Goal: Information Seeking & Learning: Learn about a topic

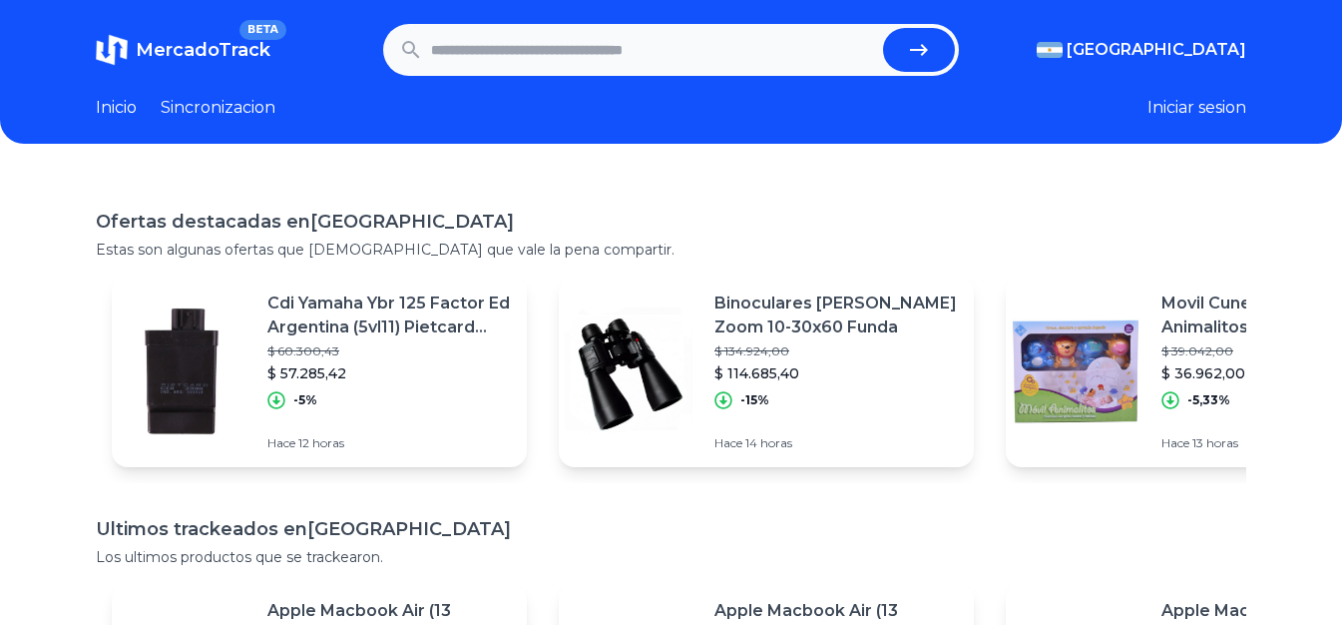
click at [620, 54] on input "text" at bounding box center [653, 50] width 444 height 44
type input "***"
click at [883, 28] on button "submit" at bounding box center [919, 50] width 72 height 44
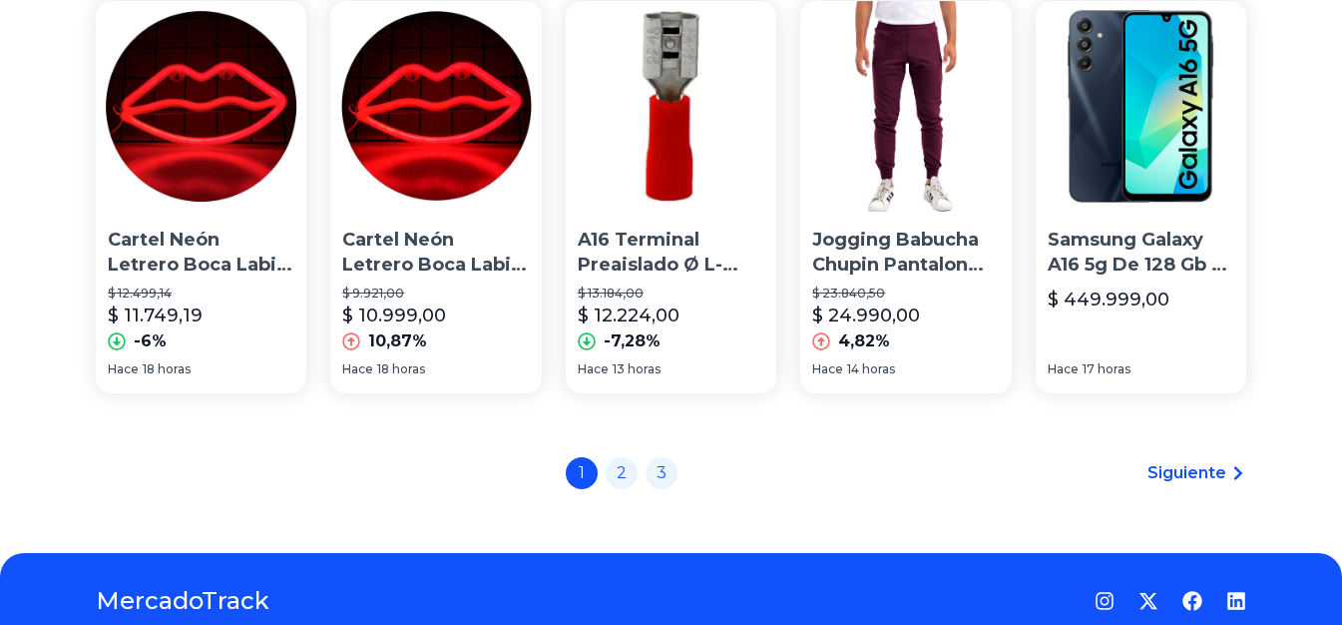
scroll to position [1546, 0]
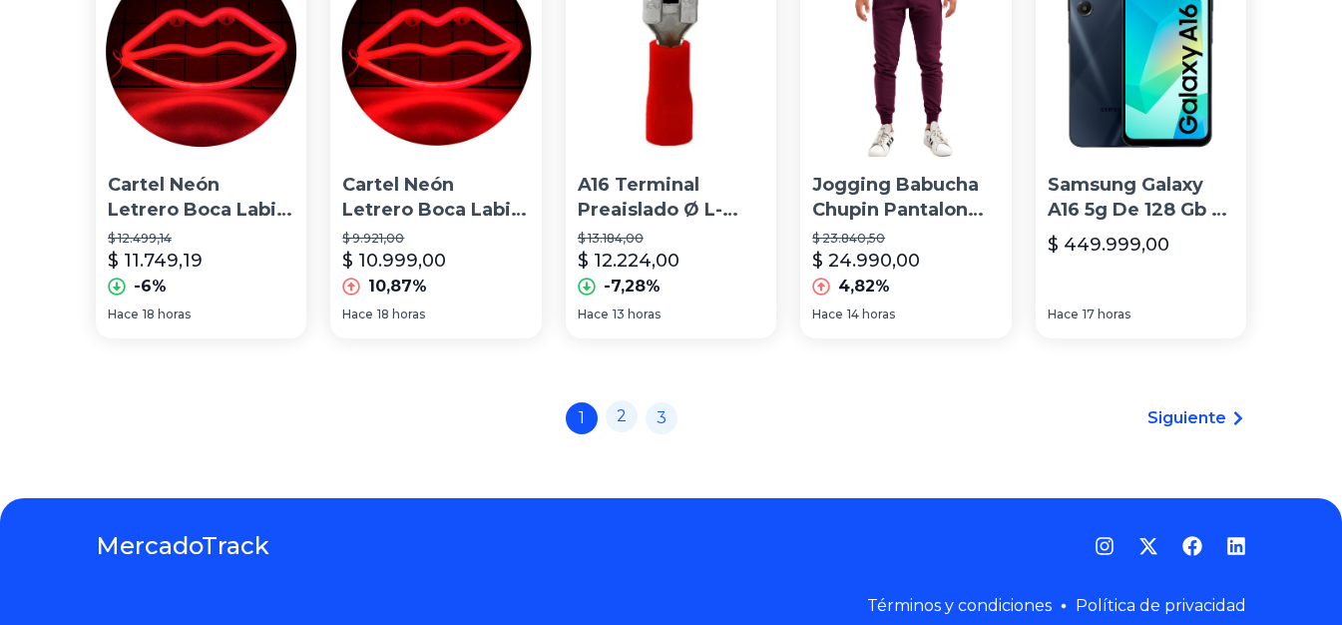
click at [628, 400] on link "2" at bounding box center [622, 416] width 32 height 32
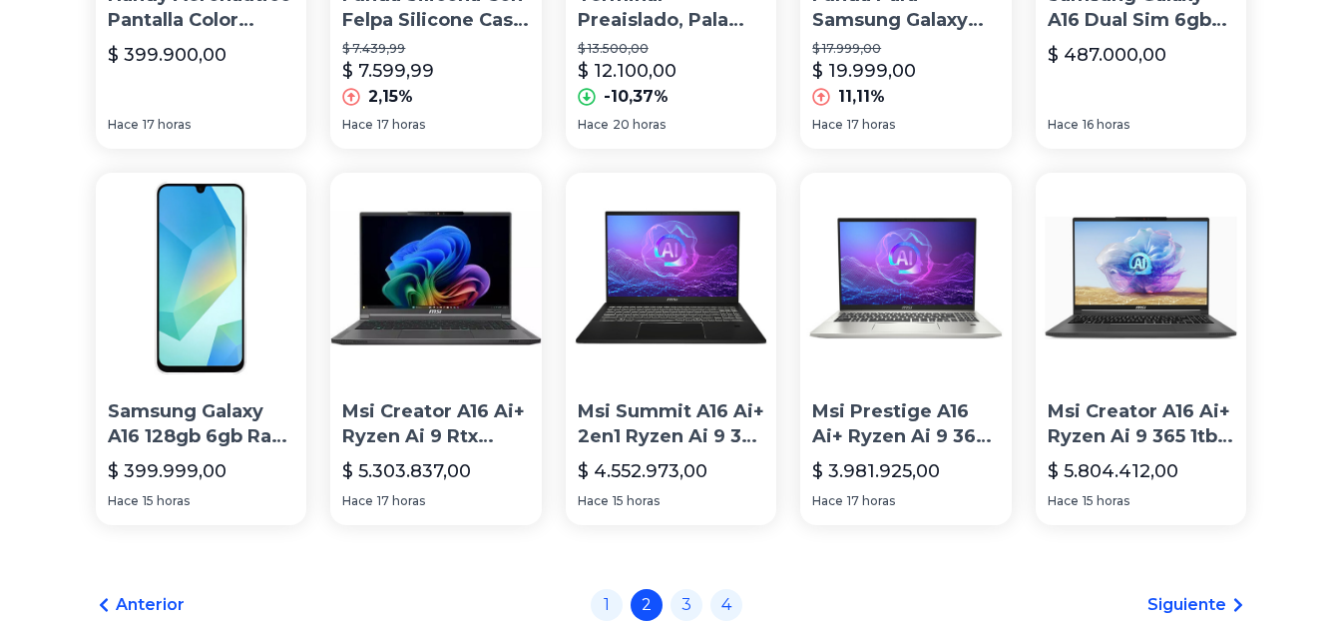
scroll to position [1261, 0]
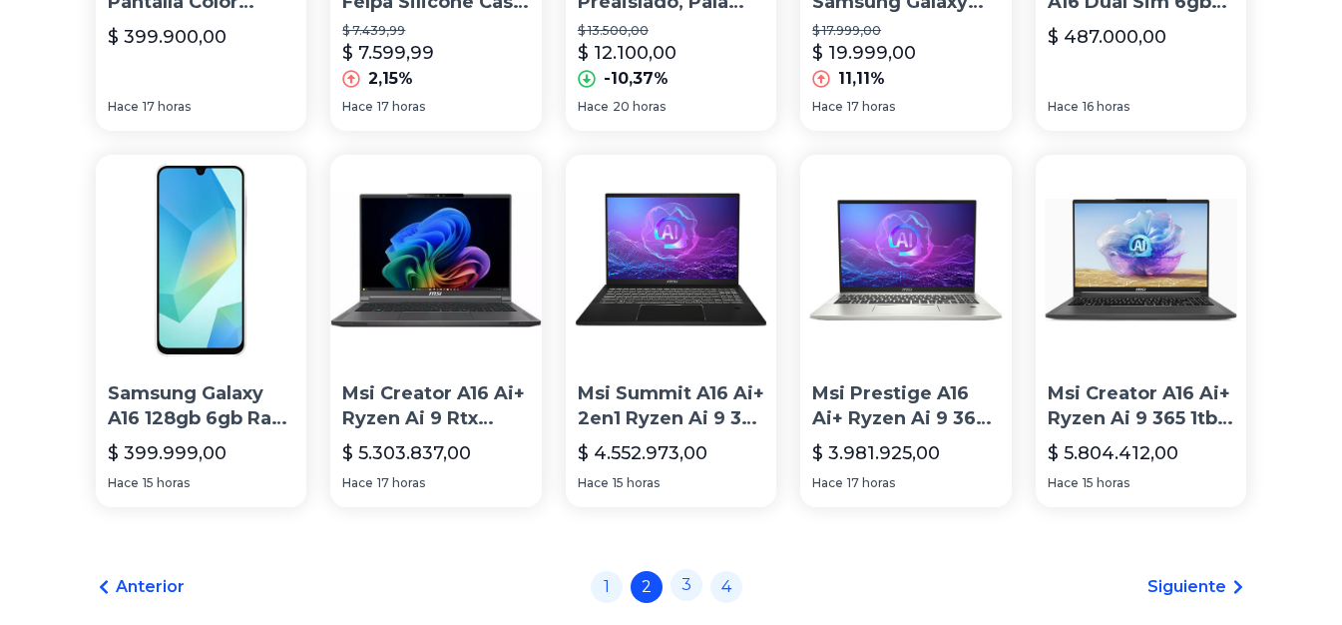
click at [695, 599] on link "3" at bounding box center [686, 585] width 32 height 32
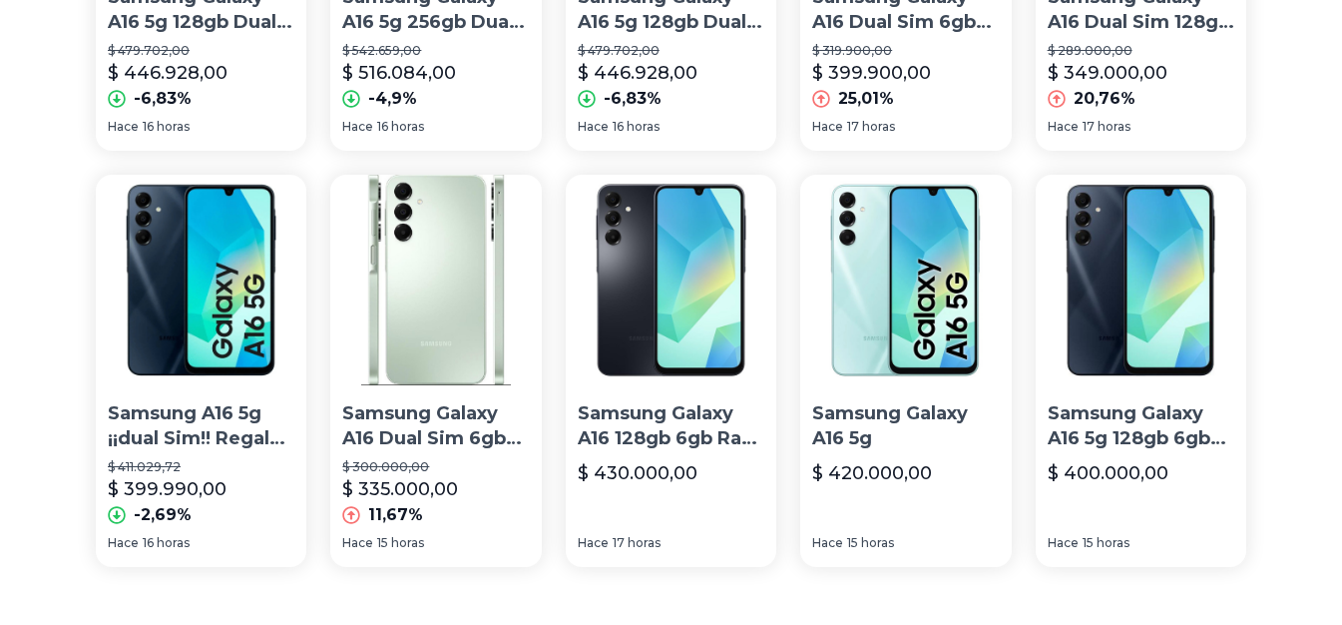
scroll to position [1300, 0]
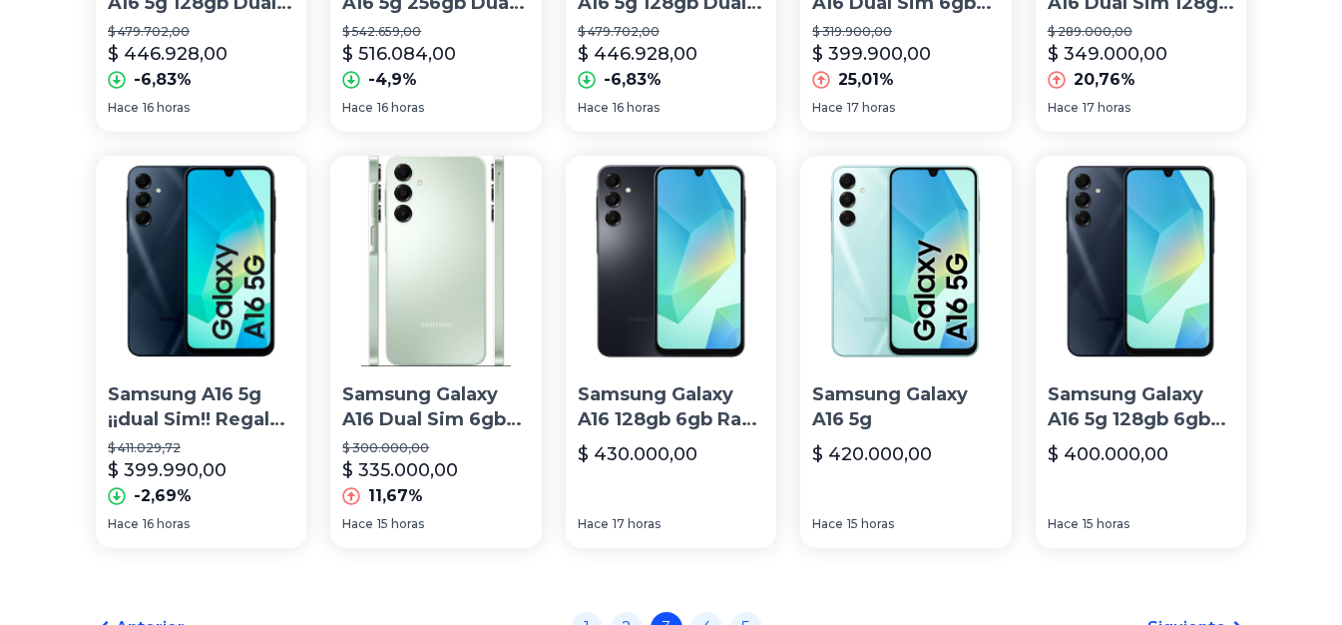
click at [481, 428] on p "Samsung Galaxy A16 Dual Sim 6gb Ram 128gb Liberado" at bounding box center [435, 407] width 187 height 50
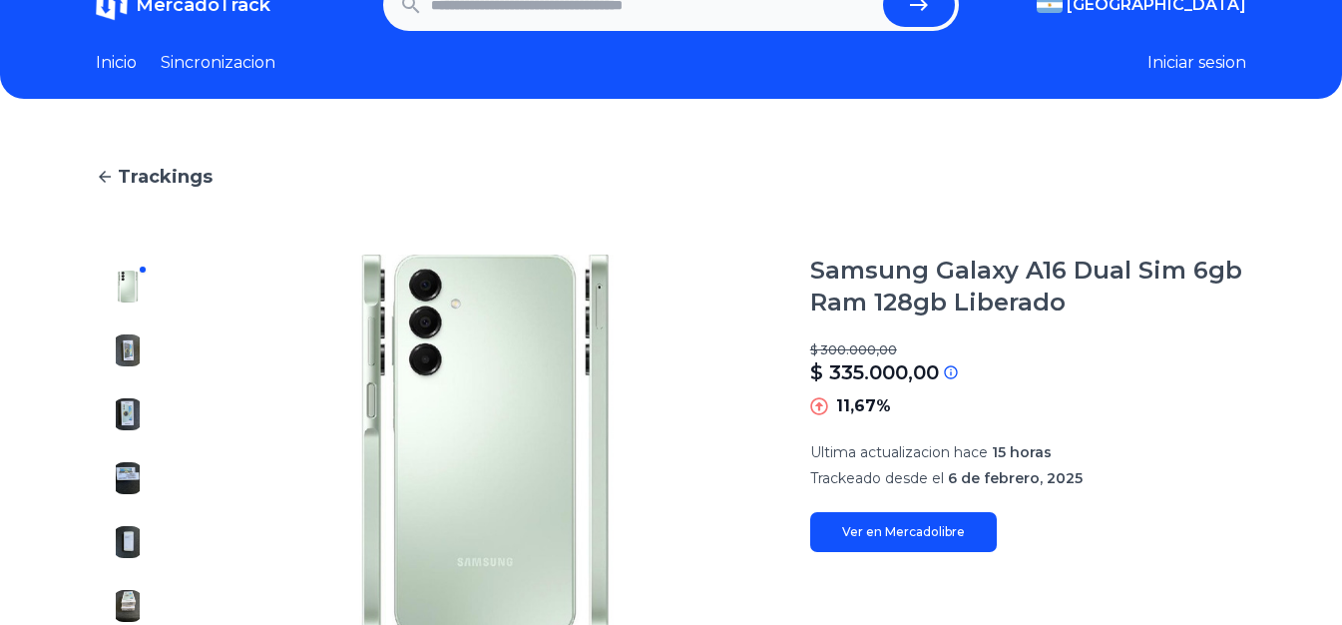
scroll to position [115, 0]
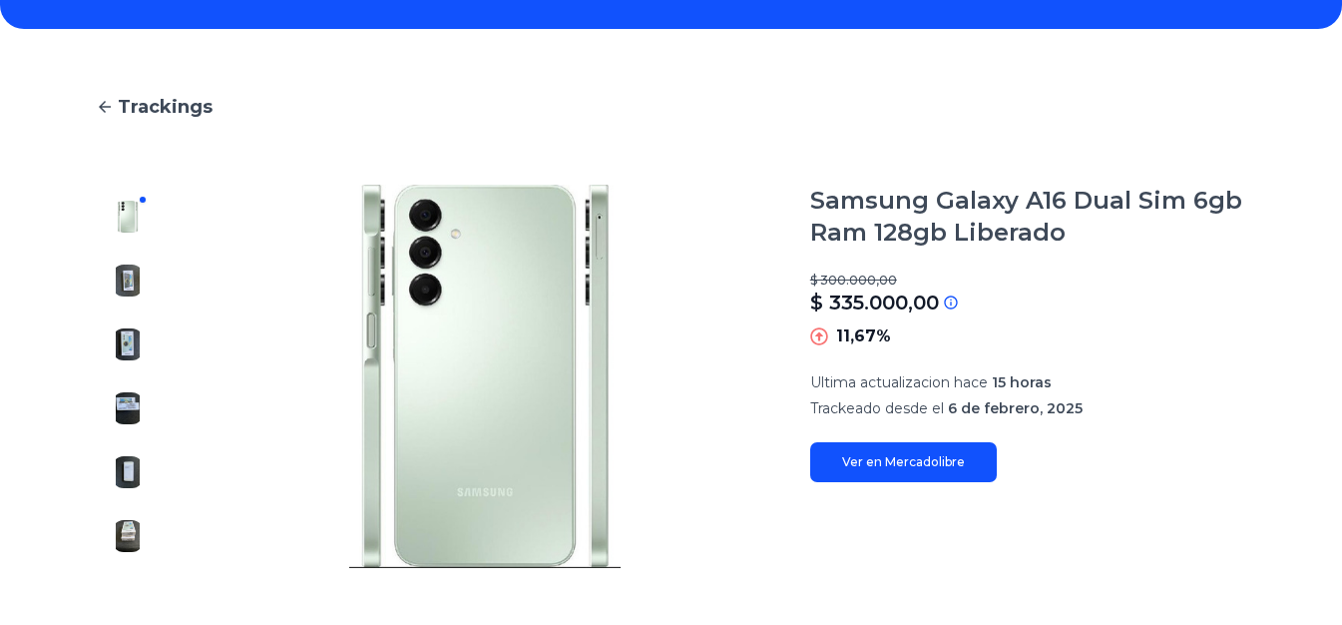
click at [939, 461] on link "Ver en Mercadolibre" at bounding box center [903, 462] width 187 height 40
type input "***"
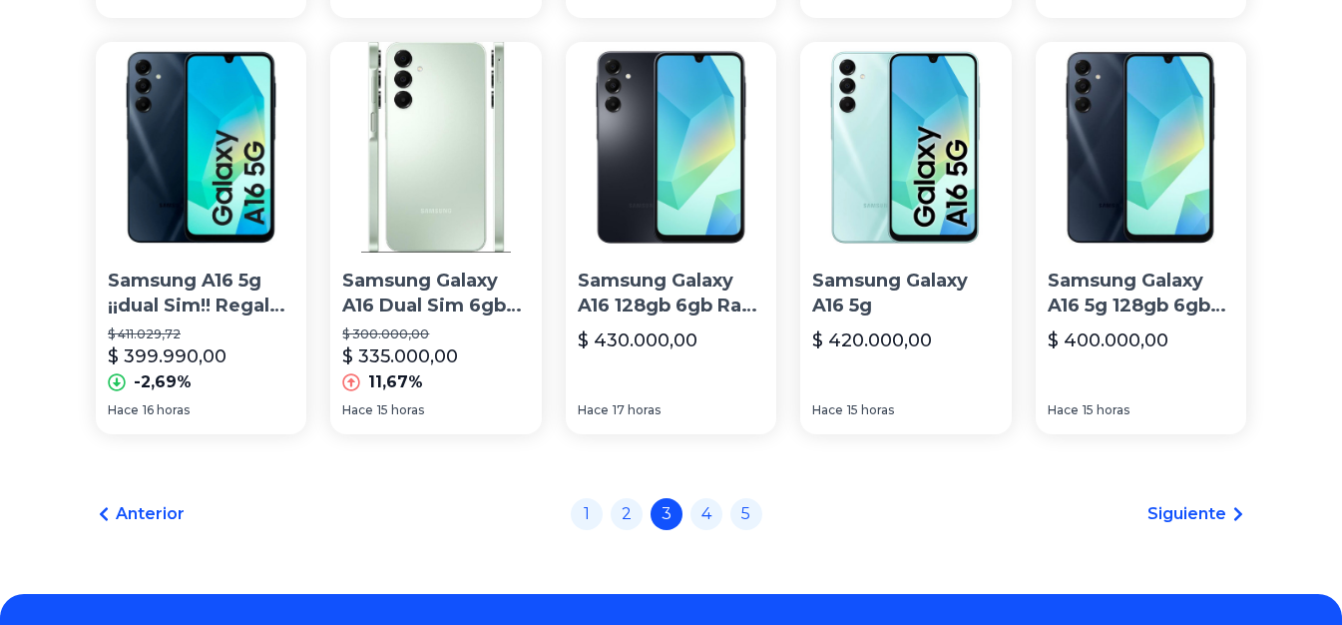
scroll to position [1418, 0]
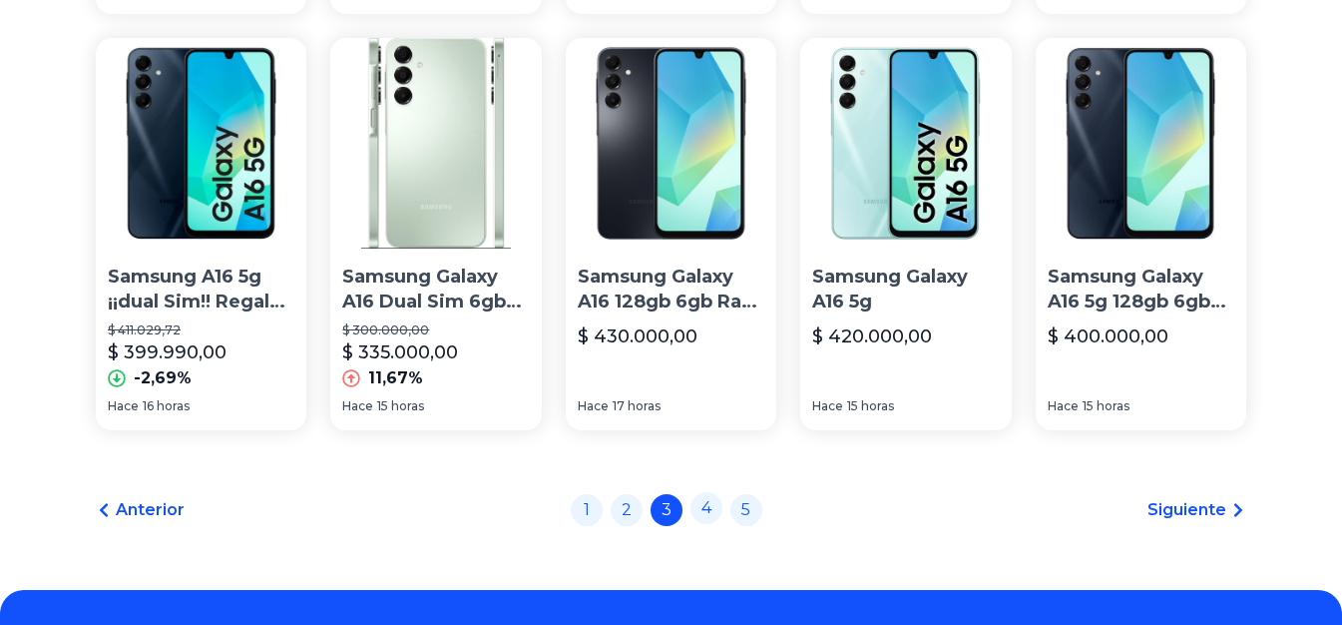
click at [717, 516] on link "4" at bounding box center [706, 508] width 32 height 32
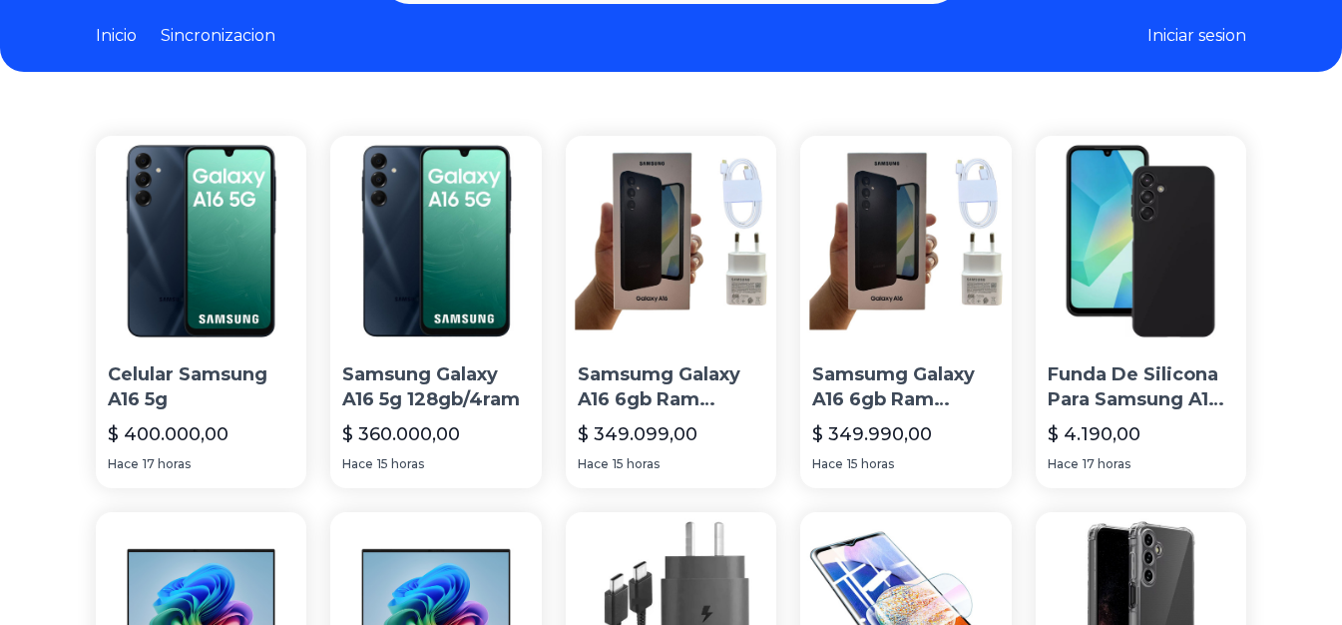
scroll to position [116, 0]
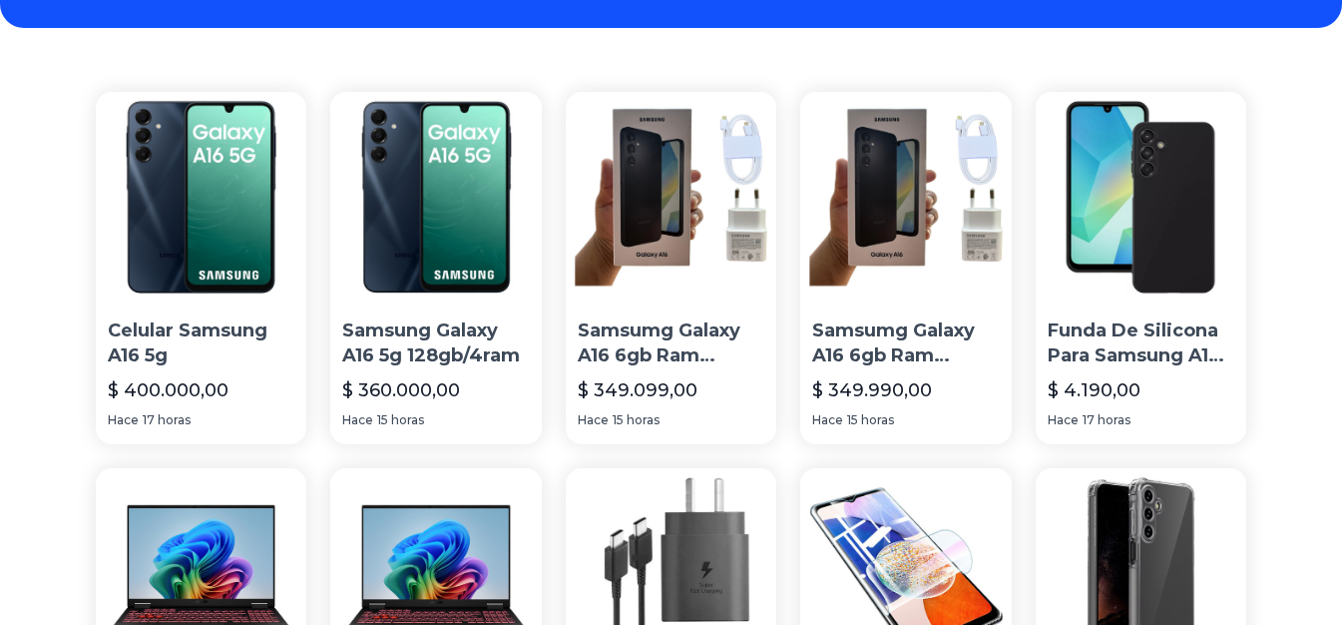
click at [446, 354] on p "Samsung Galaxy A16 5g 128gb/4ram" at bounding box center [435, 343] width 187 height 50
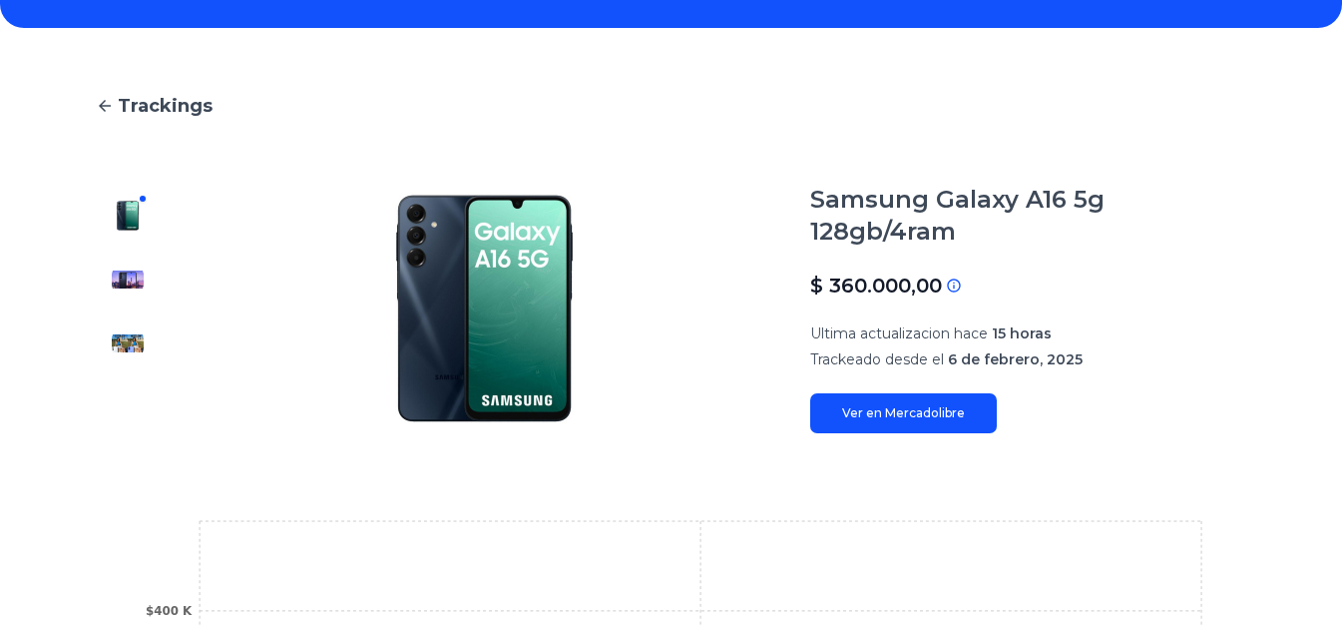
type input "***"
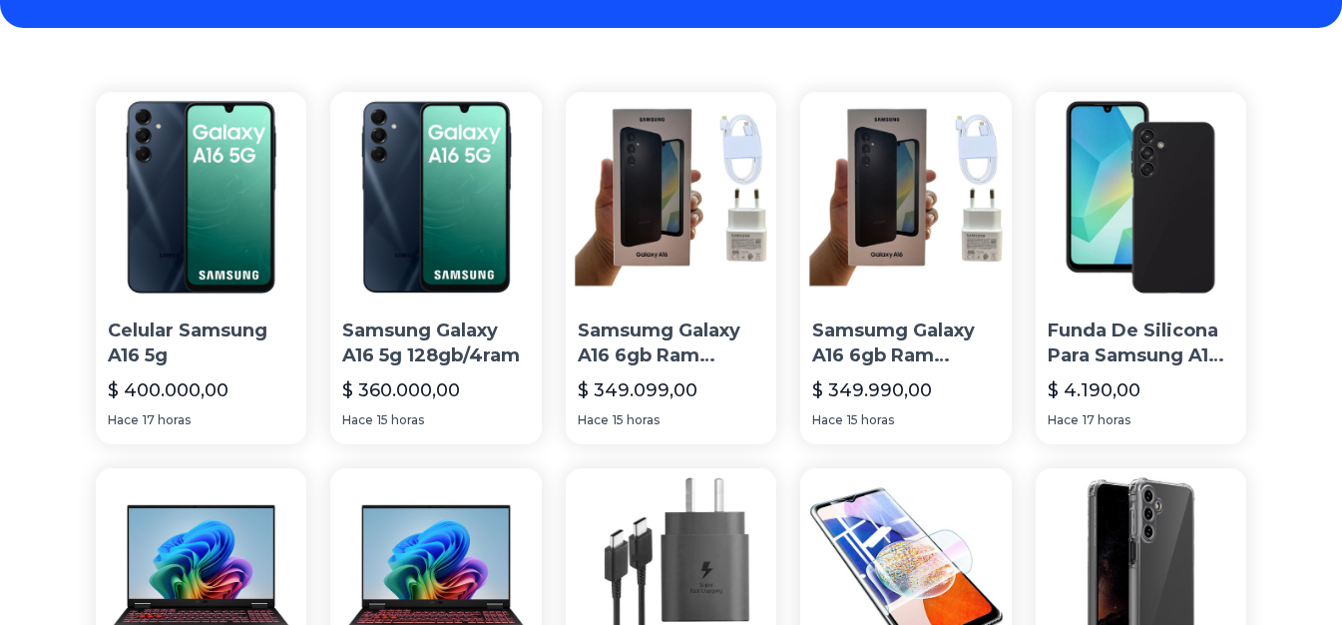
click at [681, 360] on p "Samsumg Galaxy A16 6gb Ram Liberado 128gb Original Con Garan" at bounding box center [671, 343] width 187 height 50
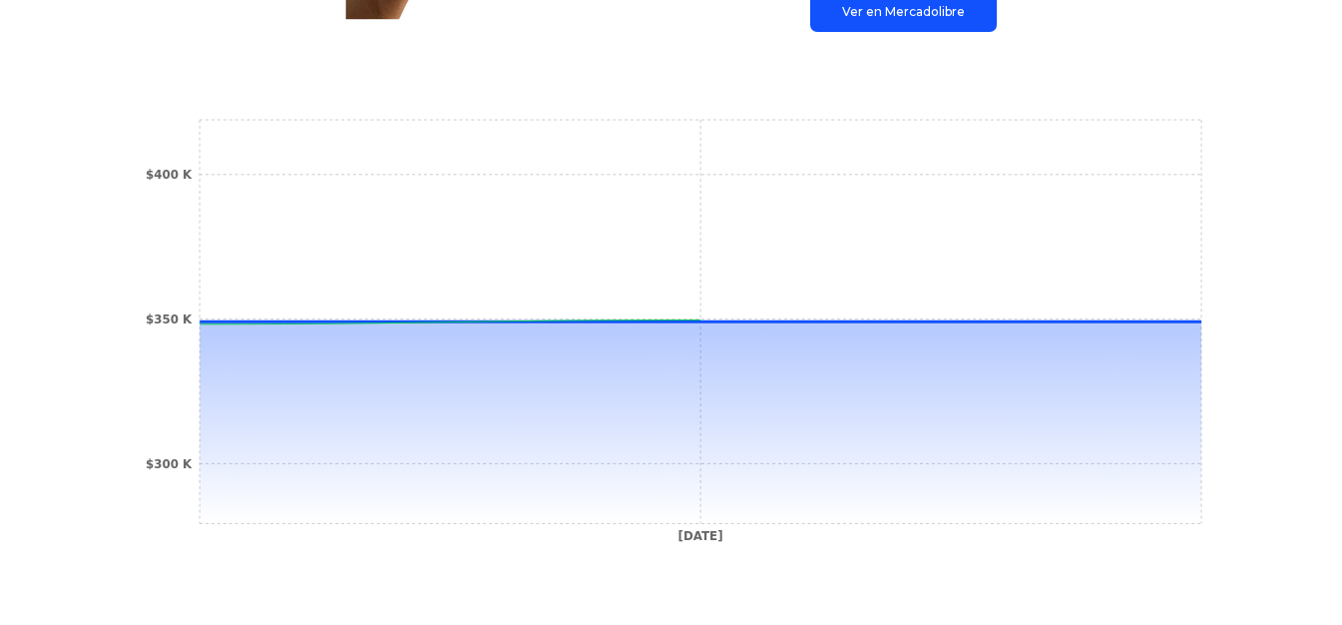
scroll to position [572, 0]
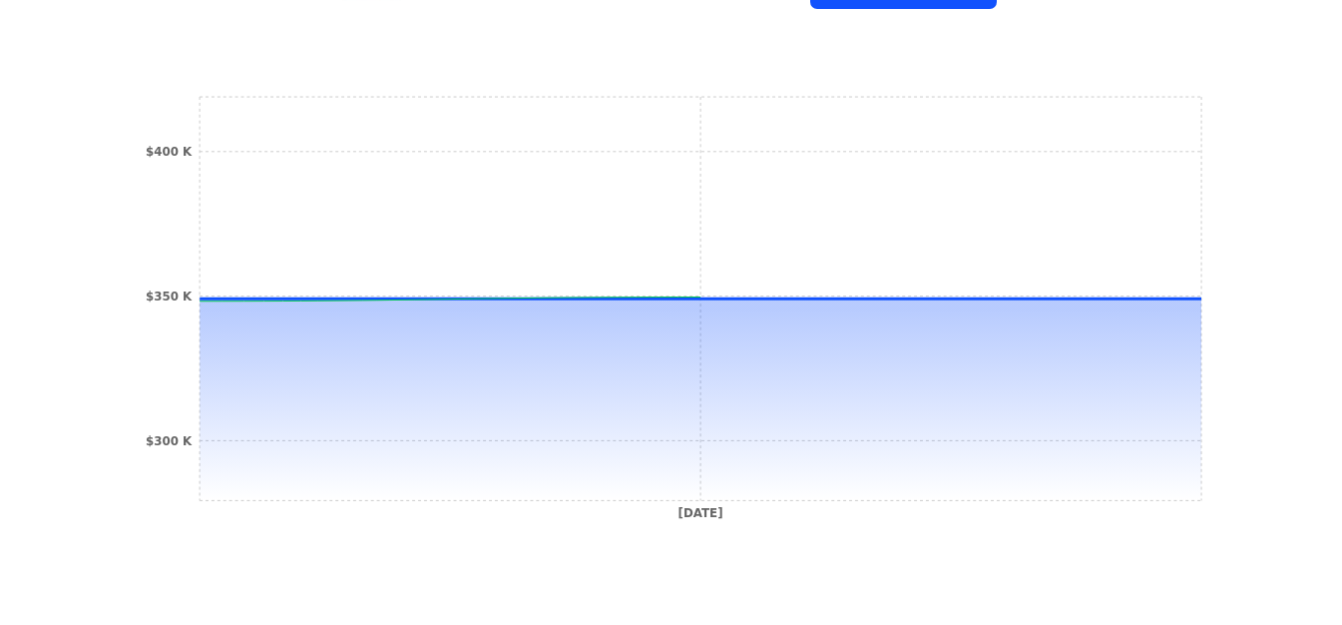
type input "***"
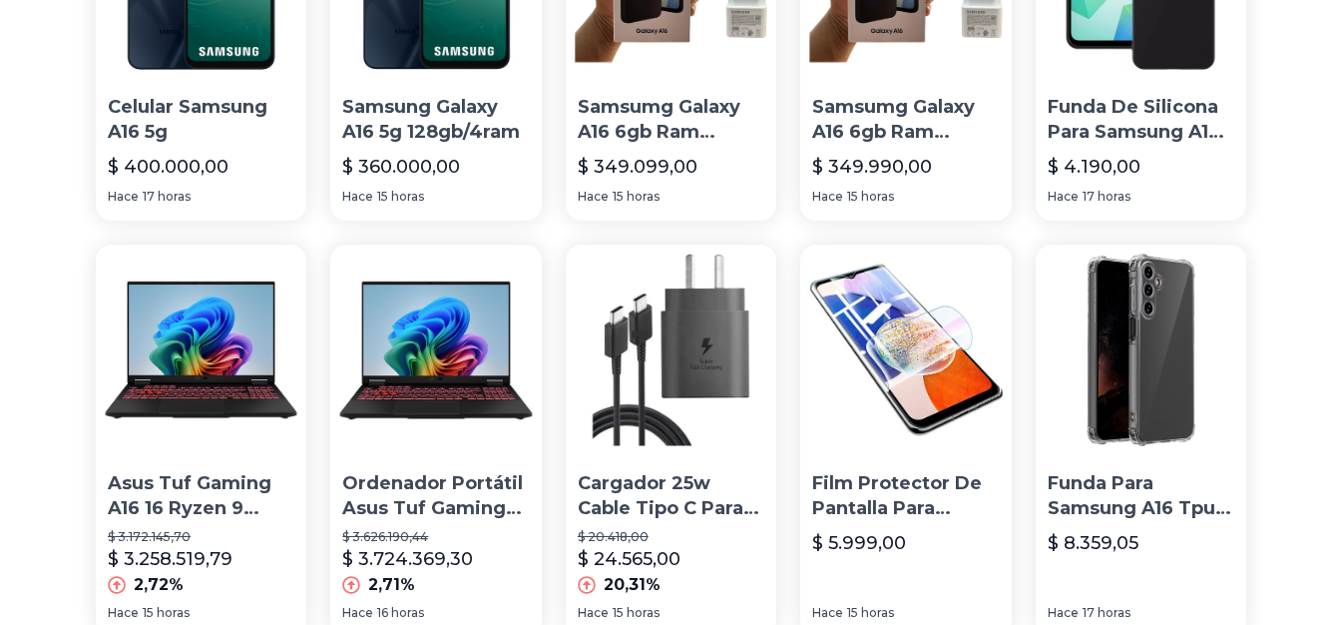
scroll to position [535, 0]
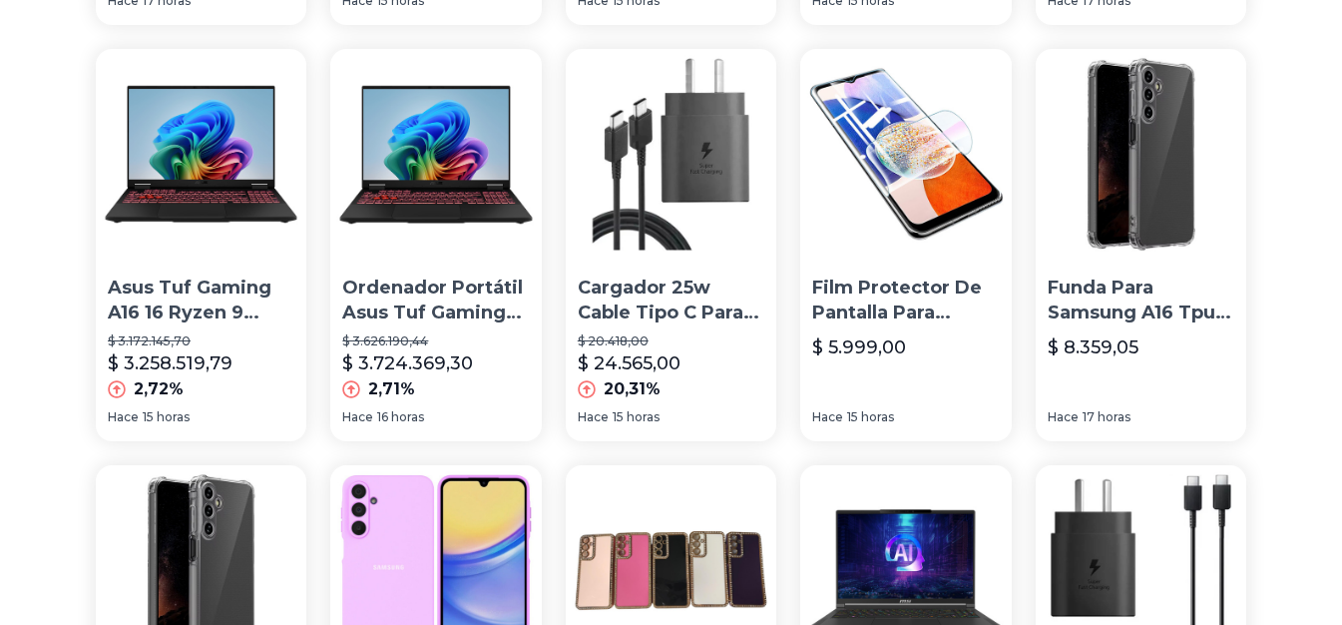
click at [428, 312] on p "Ordenador Portátil Asus Tuf Gaming A16 16" at bounding box center [435, 300] width 187 height 50
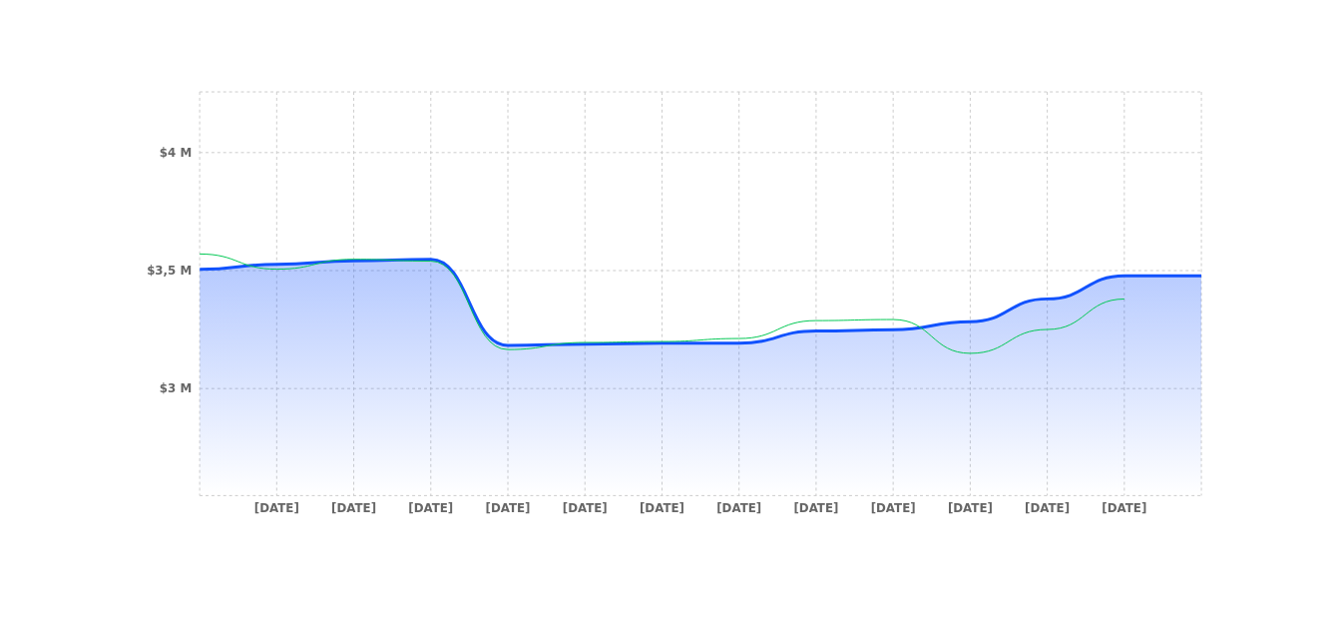
scroll to position [683, 0]
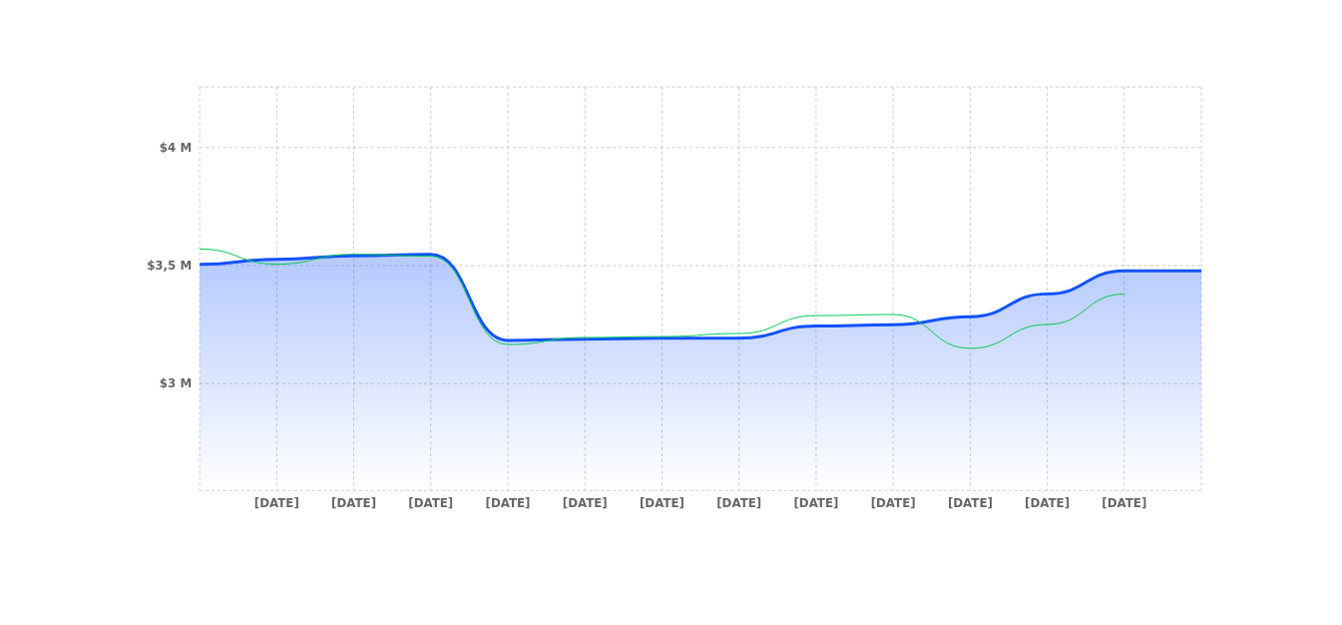
type input "***"
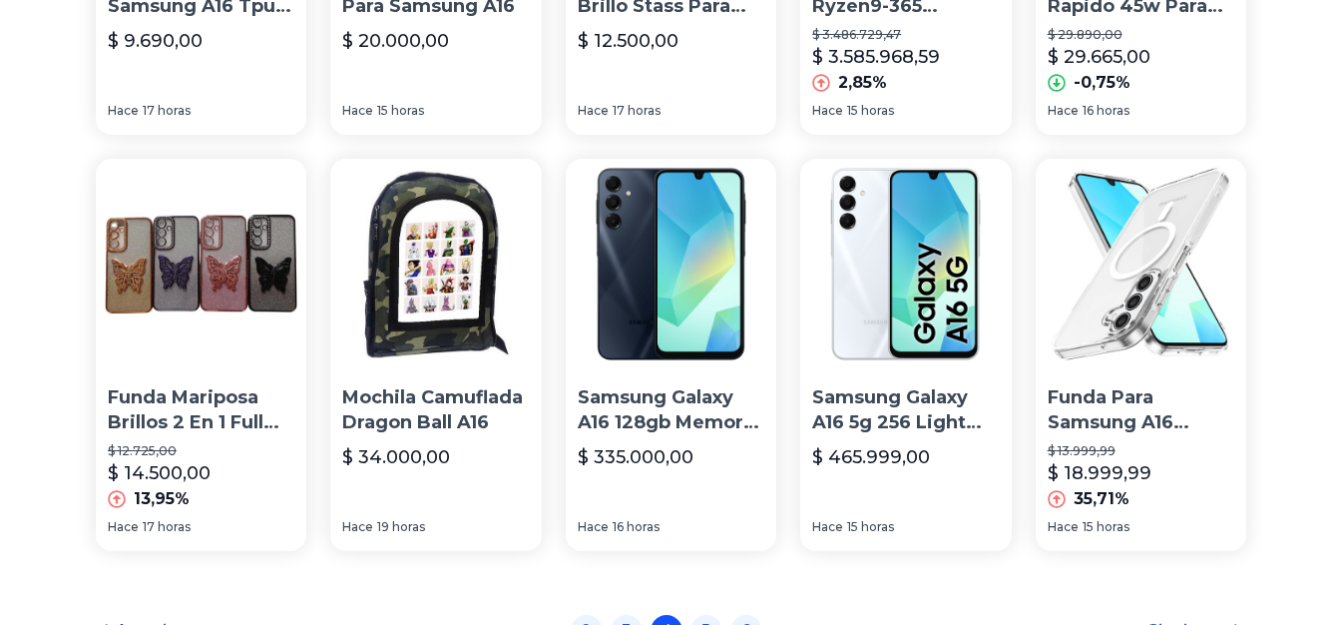
scroll to position [1376, 0]
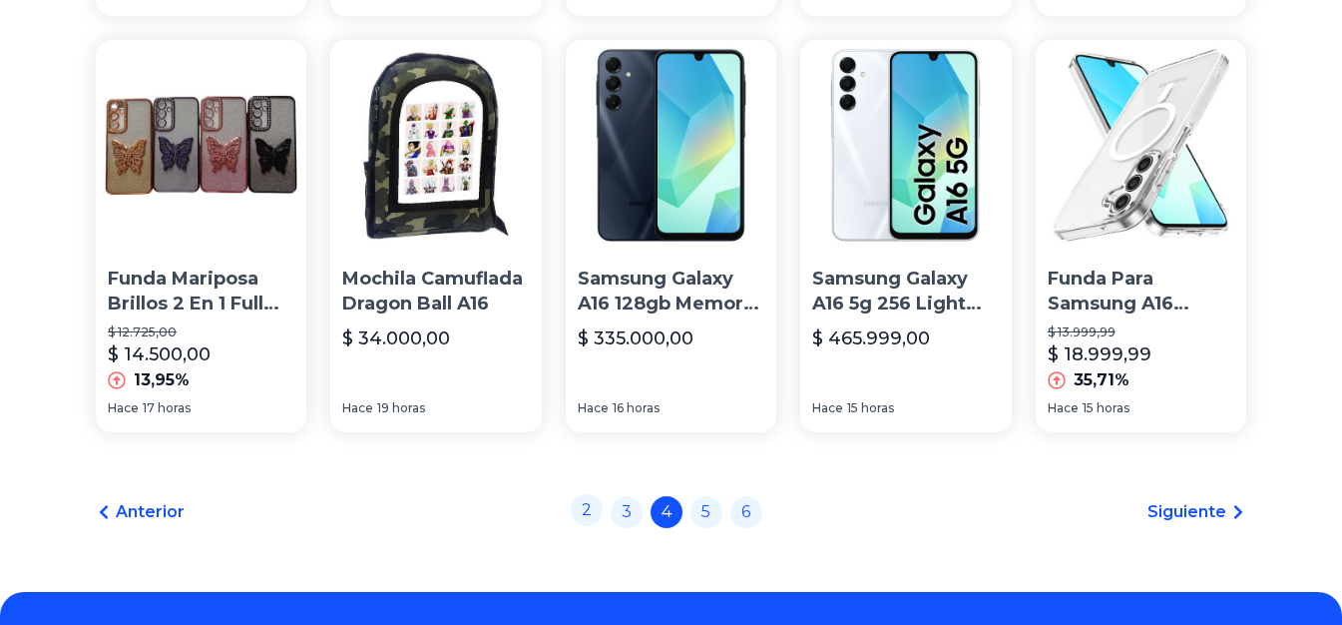
click at [585, 519] on link "2" at bounding box center [587, 510] width 32 height 32
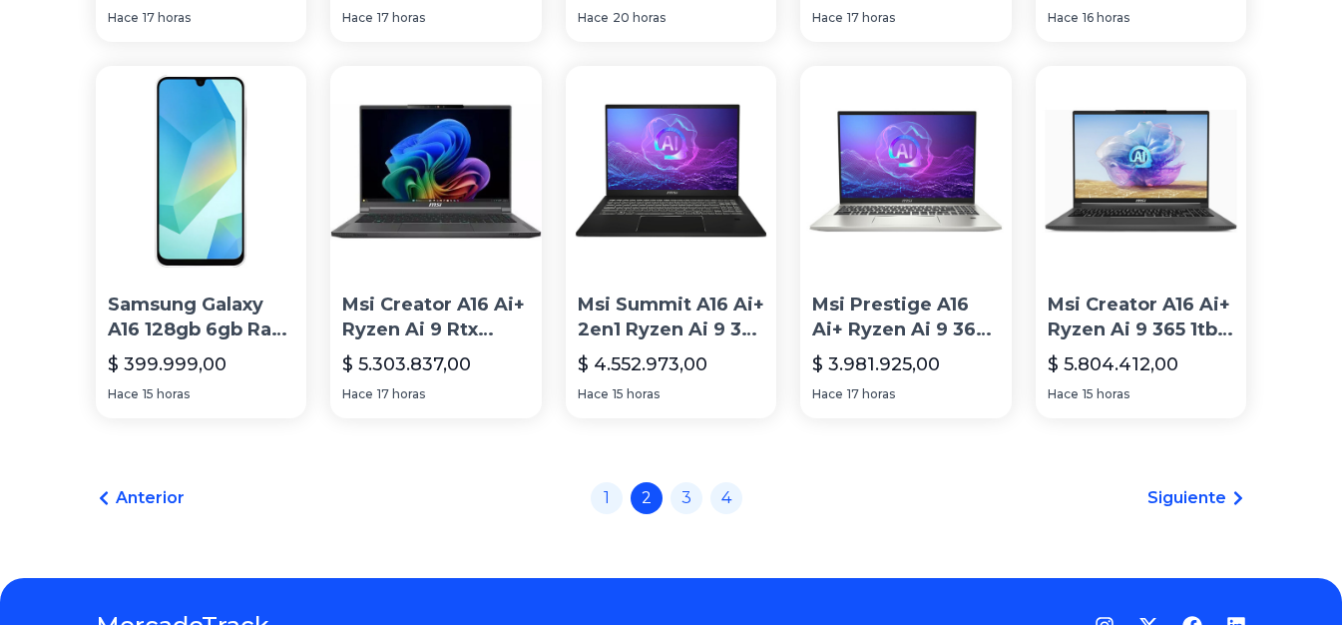
scroll to position [1198, 0]
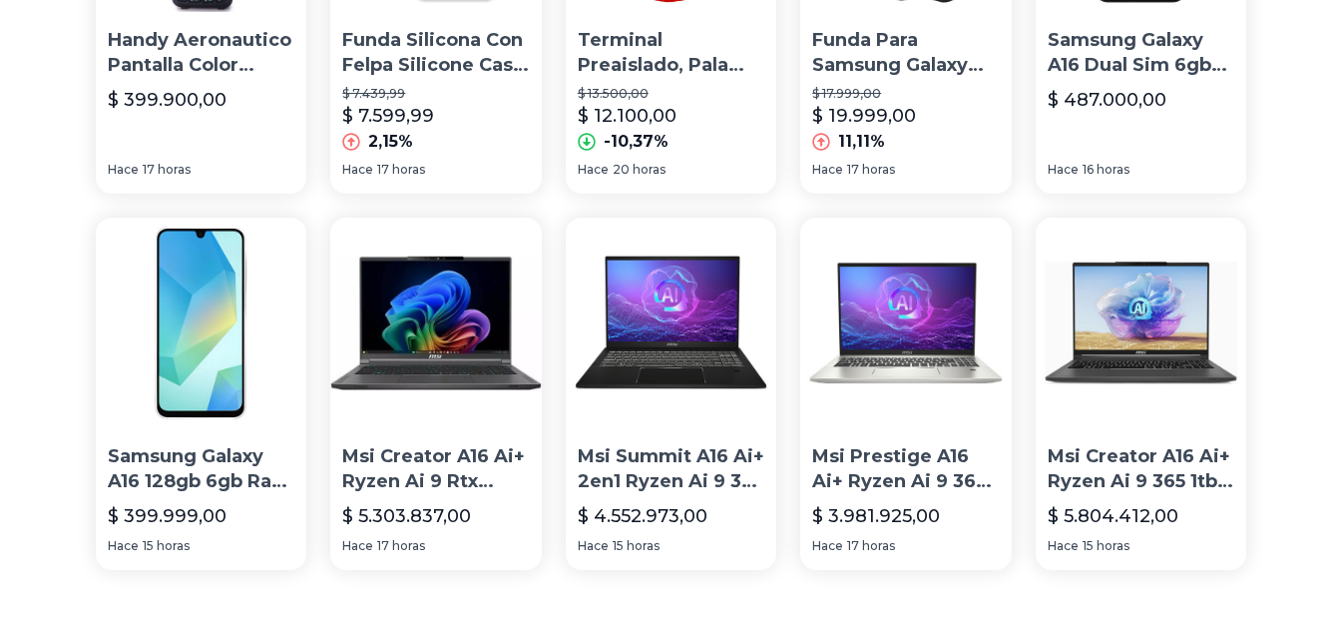
click at [125, 463] on p "Samsung Galaxy A16 128gb 6gb Ram Liberado" at bounding box center [201, 469] width 187 height 50
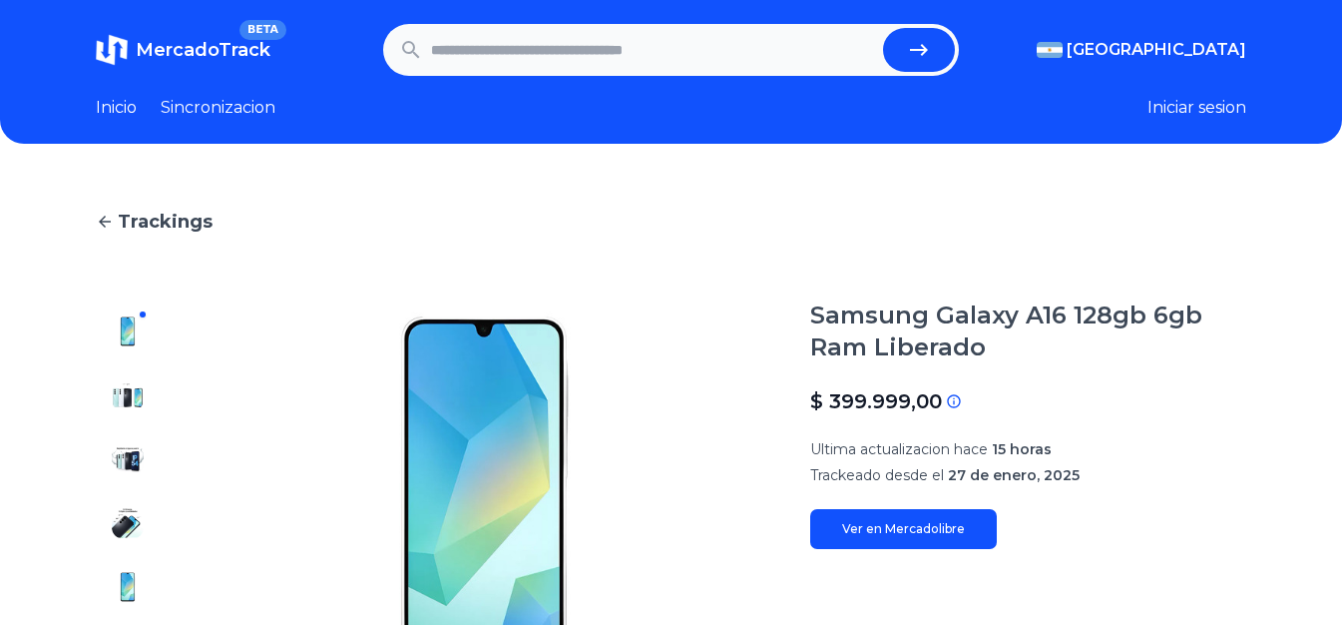
type input "***"
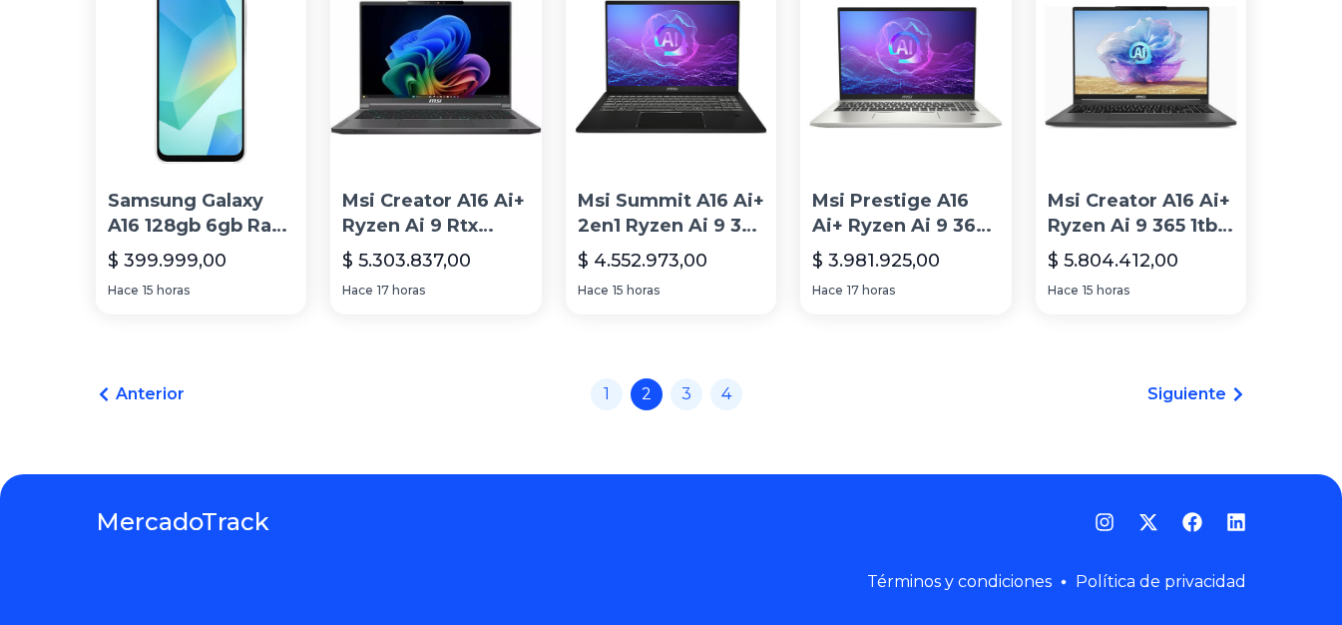
scroll to position [1467, 0]
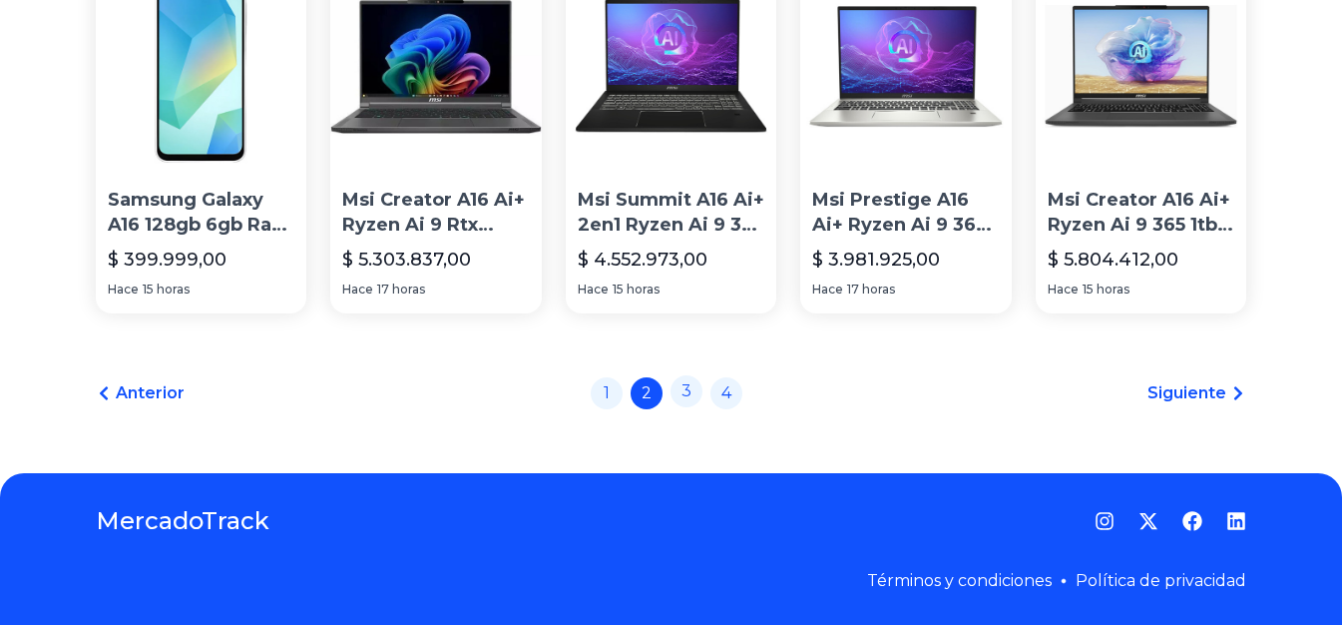
click at [685, 394] on link "3" at bounding box center [686, 391] width 32 height 32
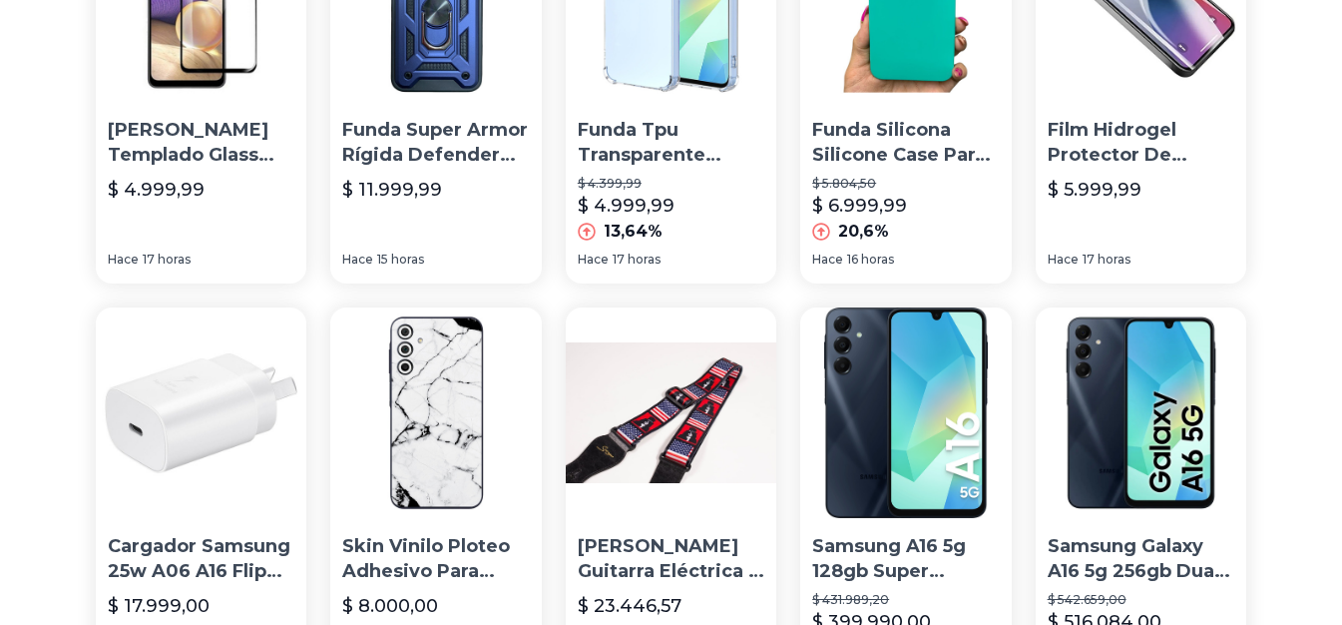
scroll to position [442, 0]
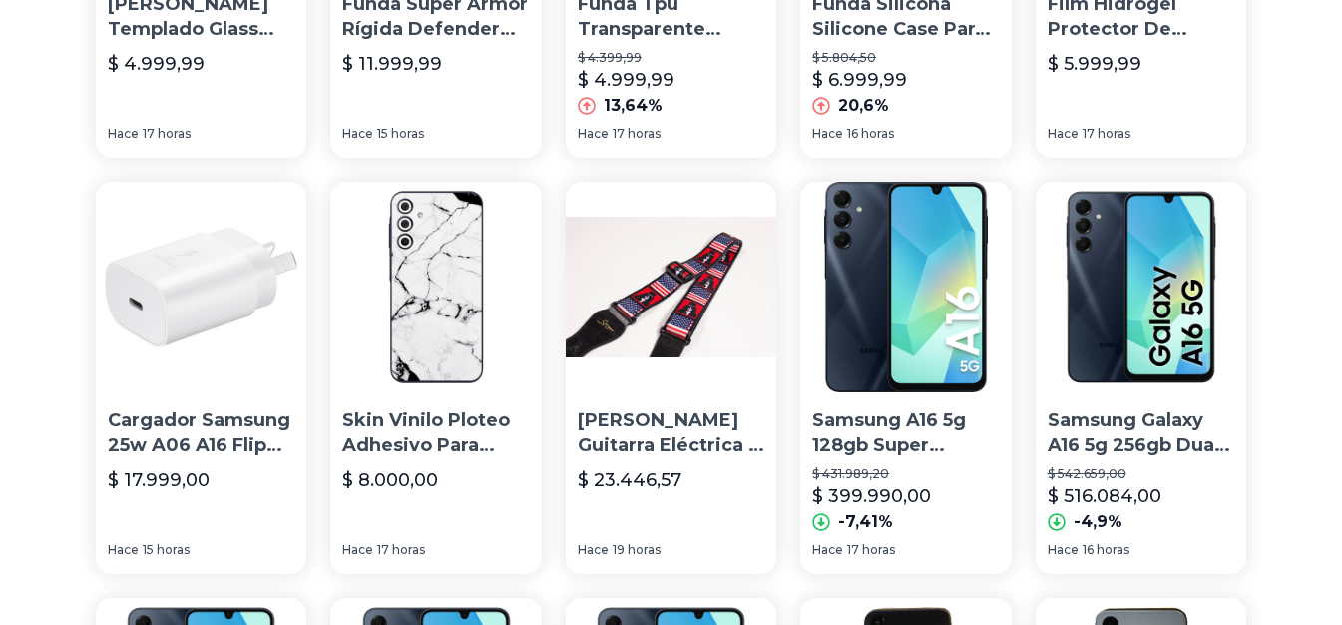
click at [858, 439] on p "Samsung A16 5g 128gb Super Amoled Libre!!!" at bounding box center [905, 433] width 187 height 50
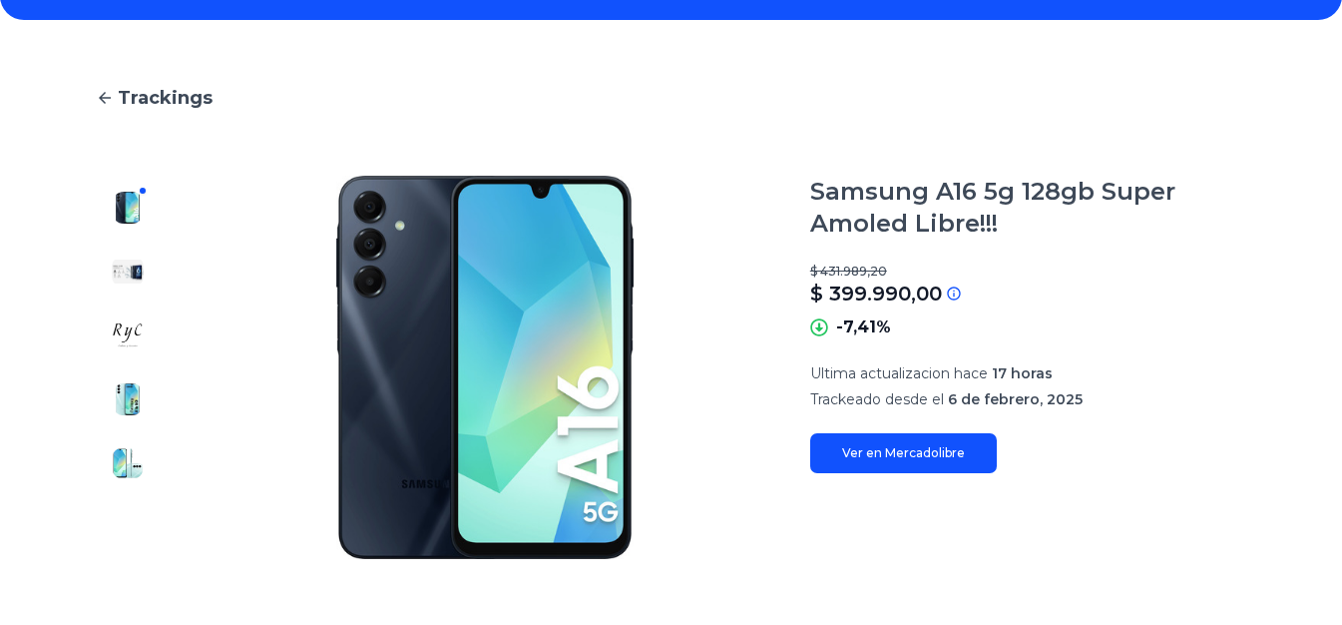
scroll to position [154, 0]
